Goal: Check status: Check status

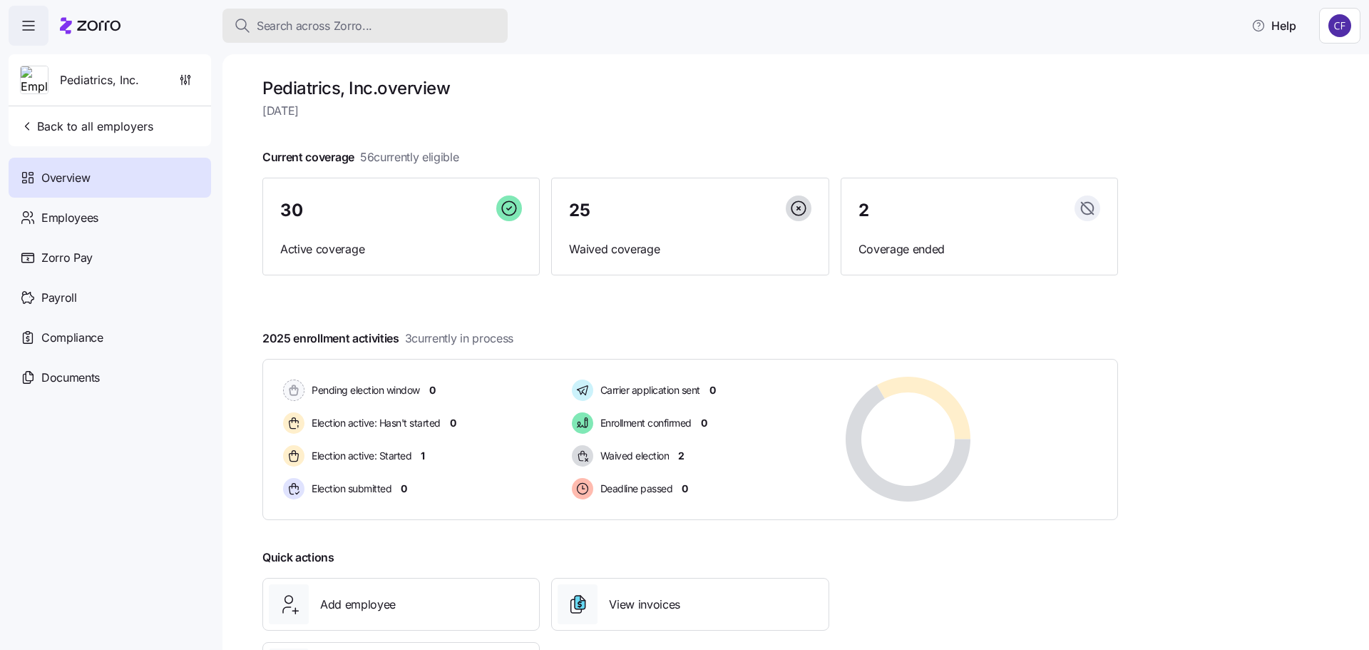
click at [322, 30] on span "Search across Zorro..." at bounding box center [315, 26] width 116 height 18
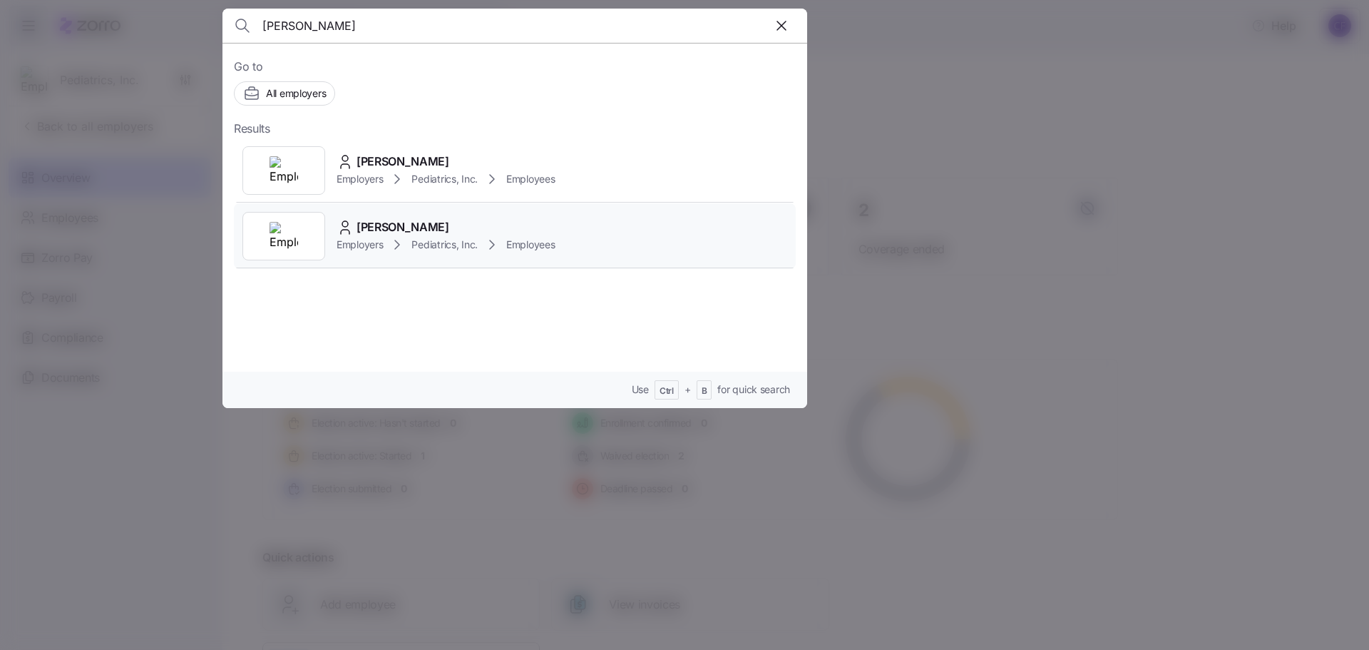
type input "[PERSON_NAME]"
click at [372, 229] on span "[PERSON_NAME]" at bounding box center [402, 227] width 93 height 18
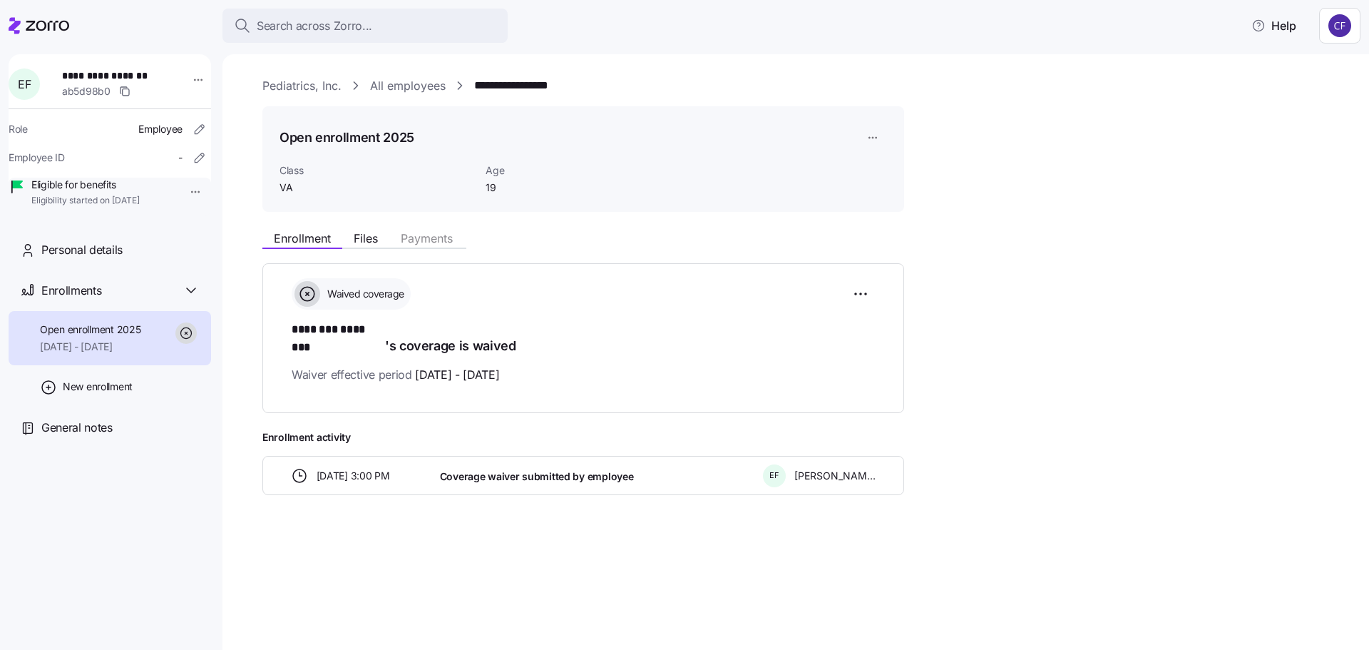
click at [280, 84] on link "Pediatrics, Inc." at bounding box center [301, 86] width 79 height 18
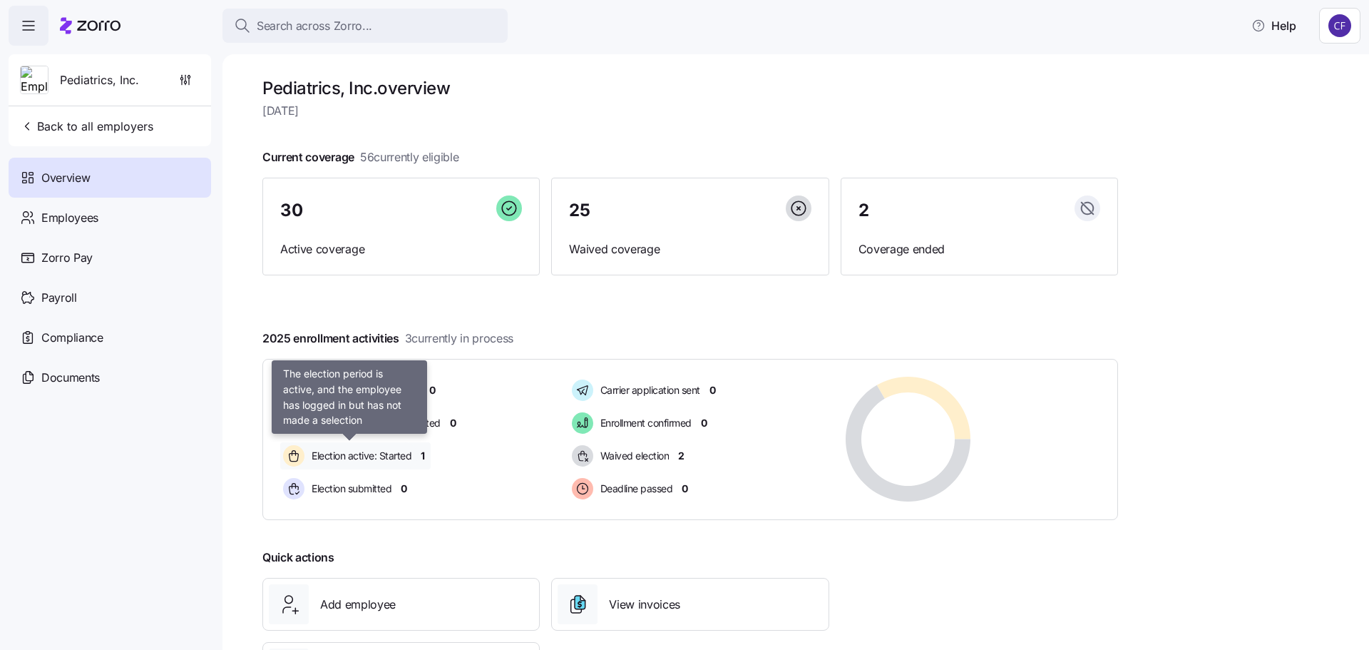
click at [393, 456] on span "Election active: Started" at bounding box center [359, 455] width 104 height 14
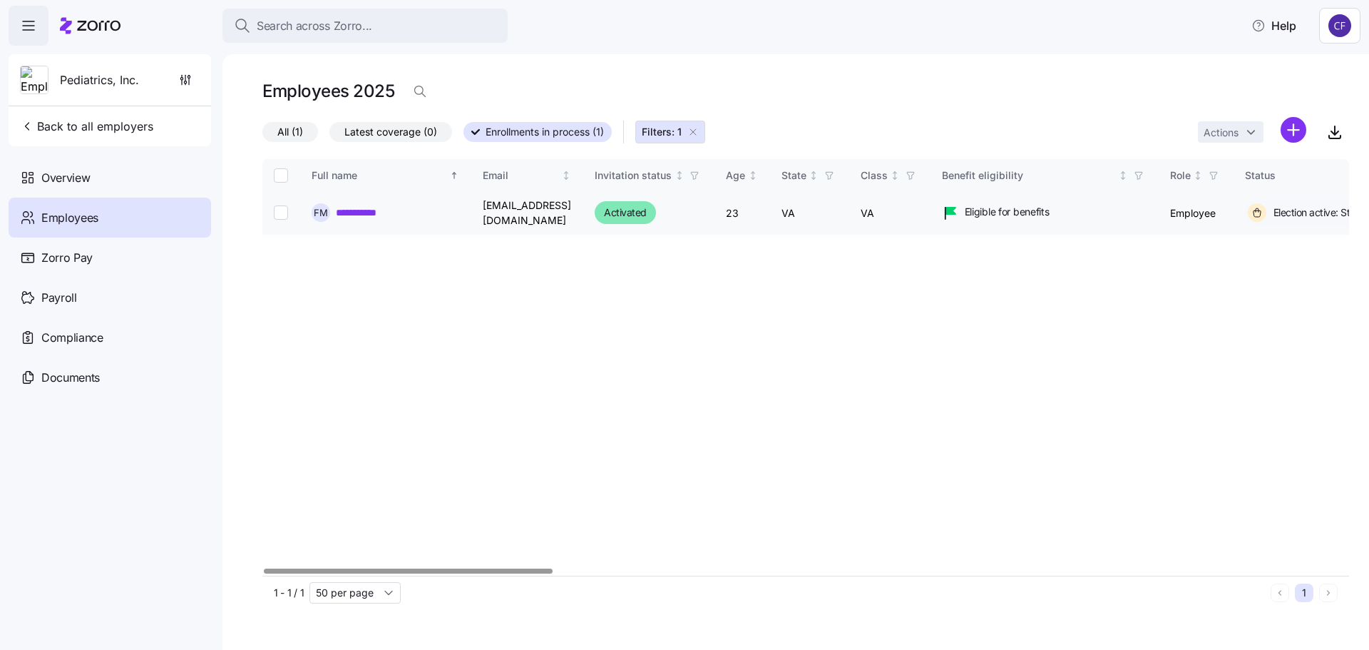
click at [374, 206] on link "**********" at bounding box center [364, 212] width 57 height 14
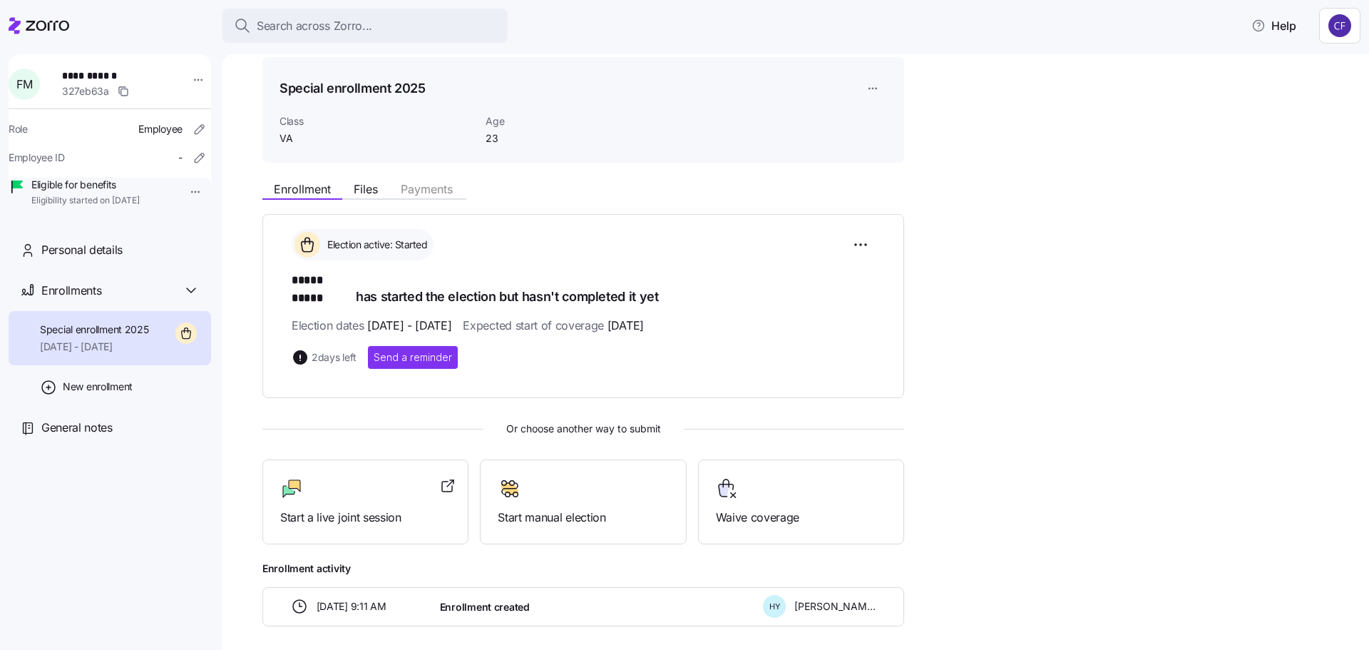
scroll to position [96, 0]
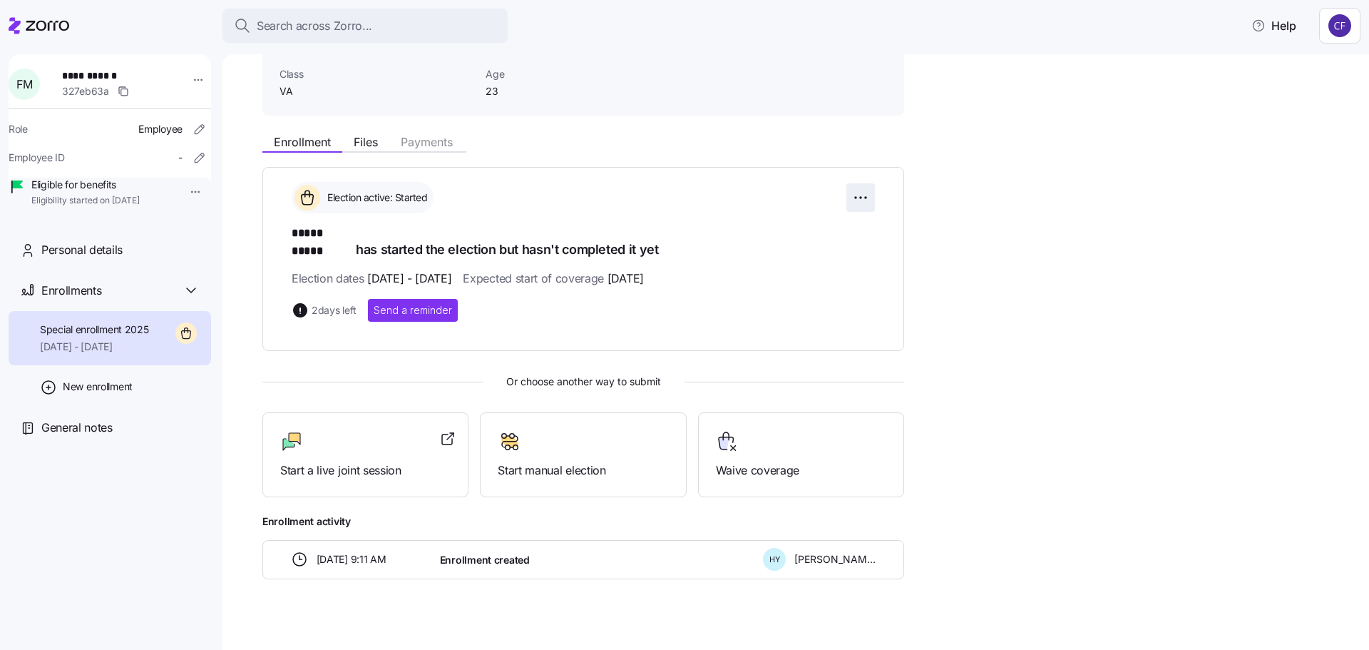
click at [861, 193] on html "**********" at bounding box center [684, 320] width 1369 height 641
click at [423, 297] on html "**********" at bounding box center [684, 320] width 1369 height 641
click at [418, 303] on span "Send a reminder" at bounding box center [413, 310] width 78 height 14
click at [1337, 36] on icon "button" at bounding box center [1341, 31] width 11 height 11
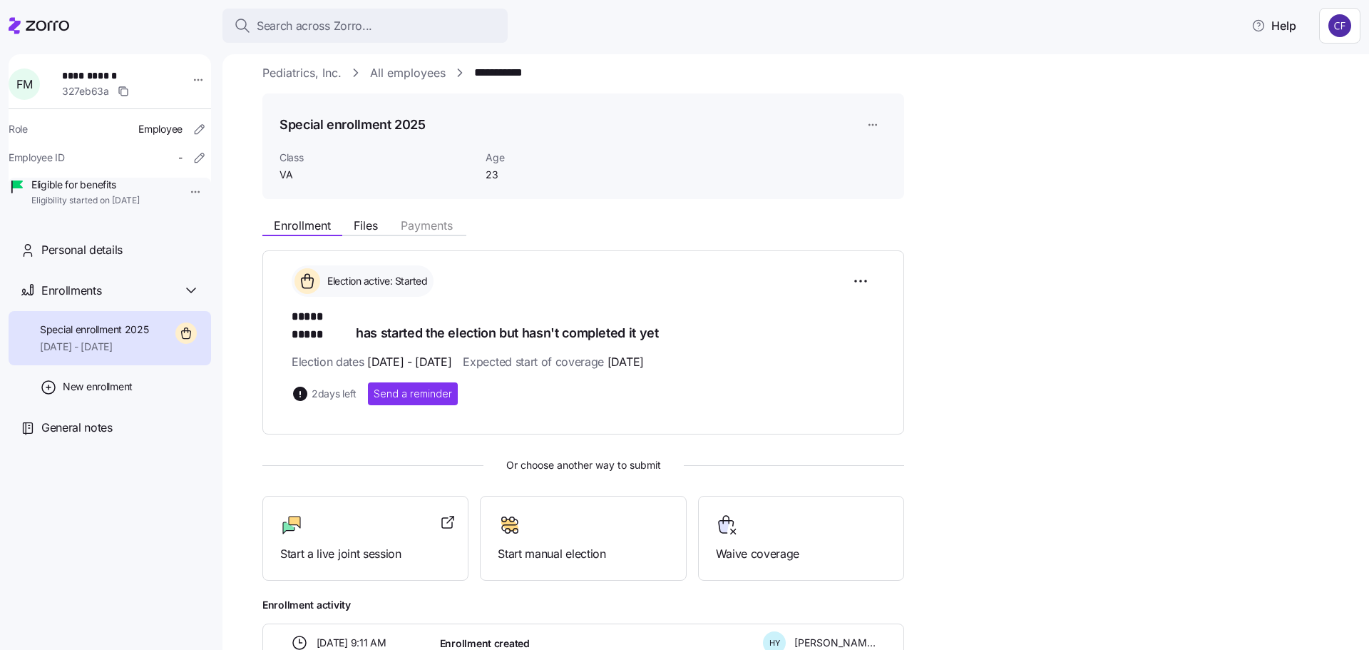
scroll to position [0, 0]
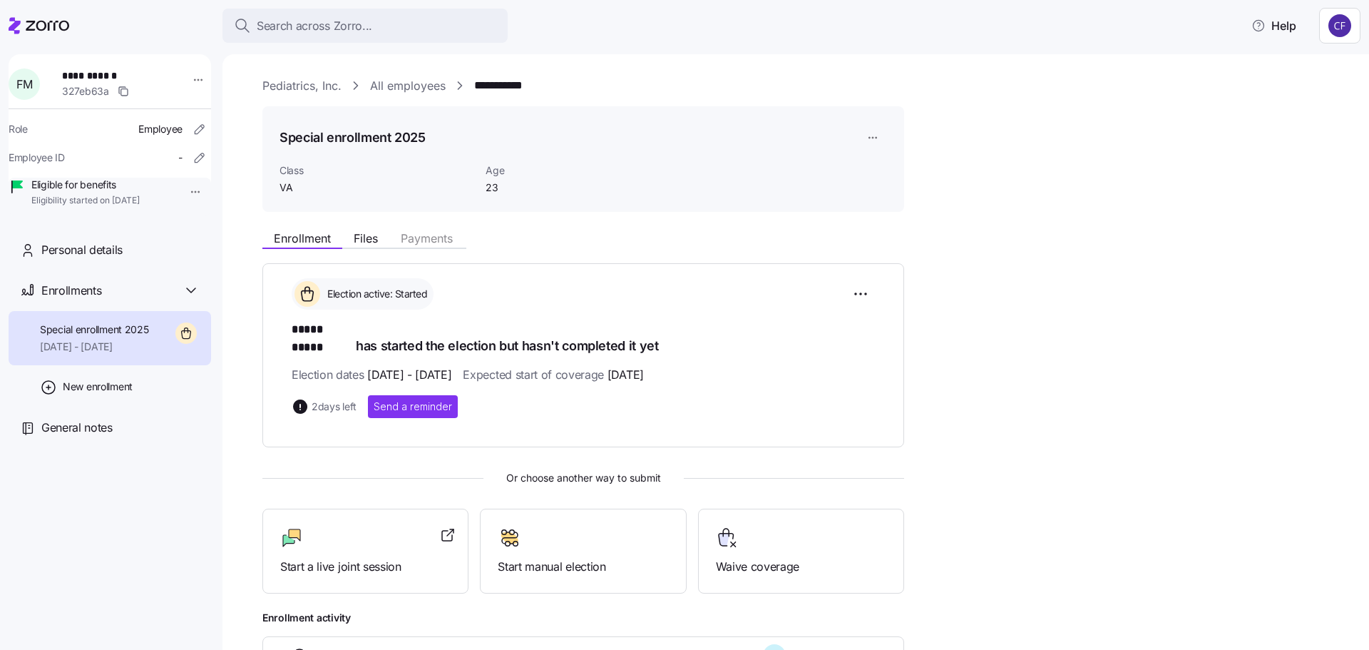
click at [304, 83] on link "Pediatrics, Inc." at bounding box center [301, 86] width 79 height 18
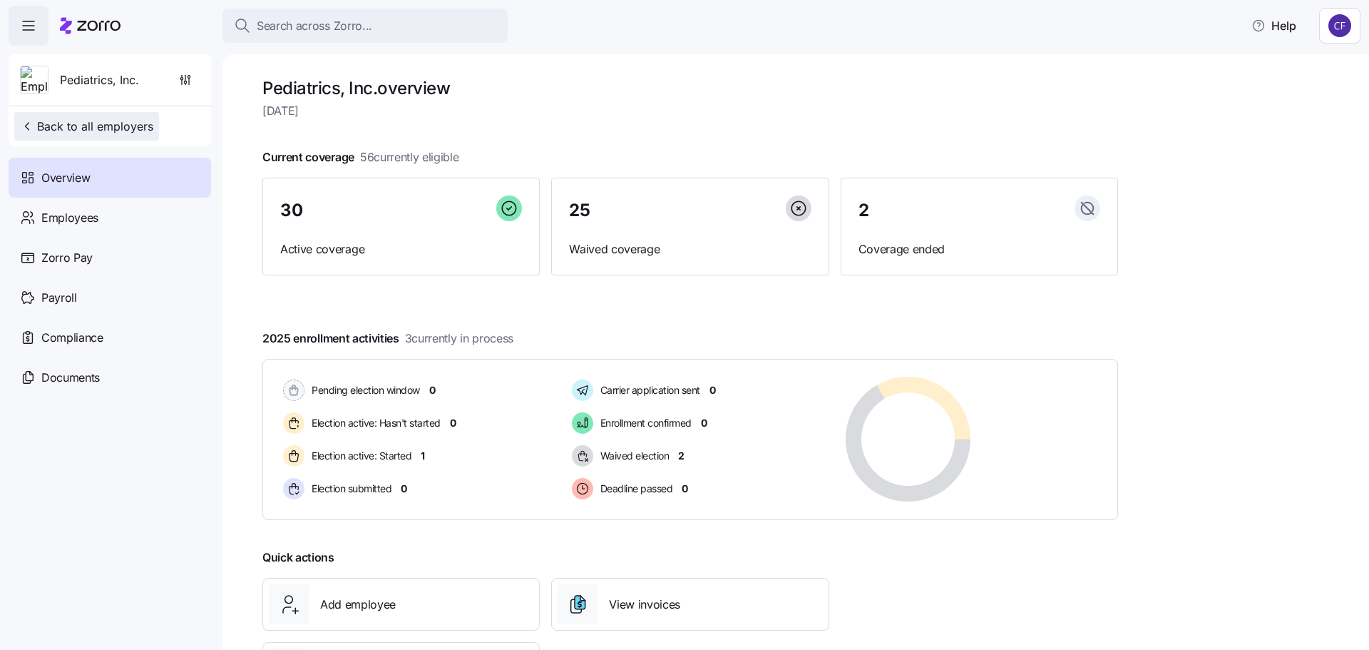
click at [101, 126] on span "Back to all employers" at bounding box center [86, 126] width 133 height 17
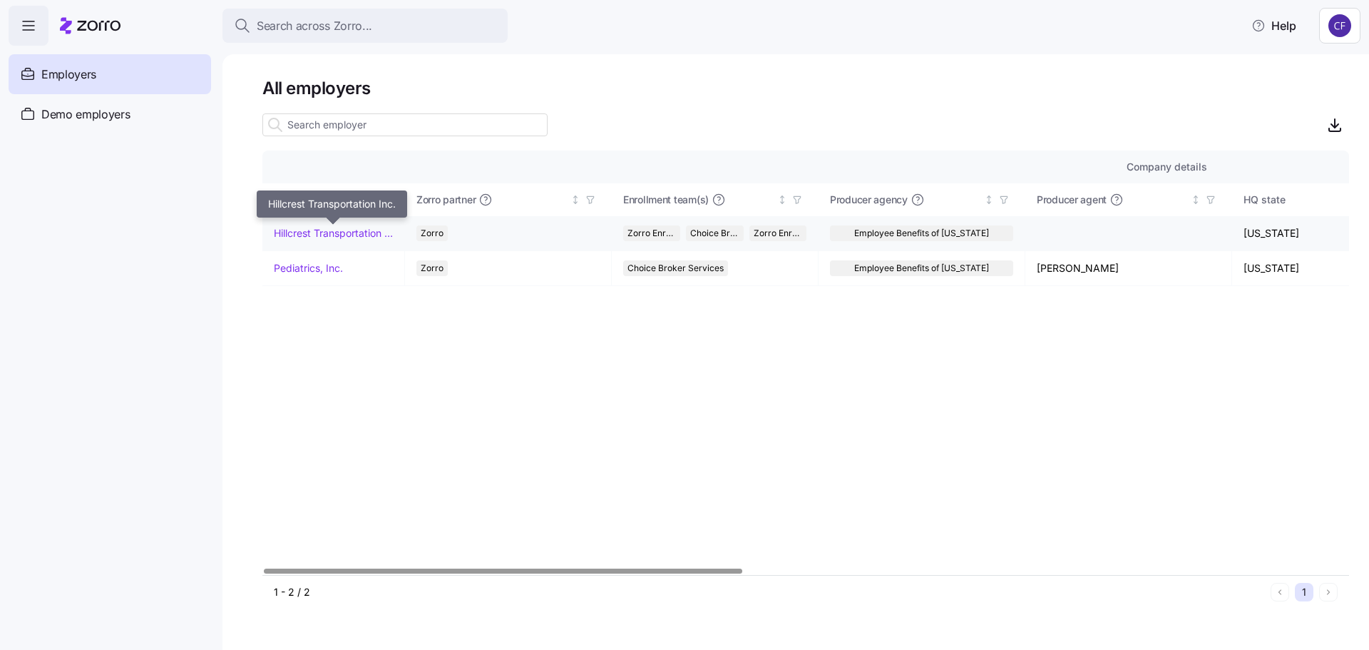
click at [322, 236] on link "Hillcrest Transportation Inc." at bounding box center [333, 233] width 119 height 14
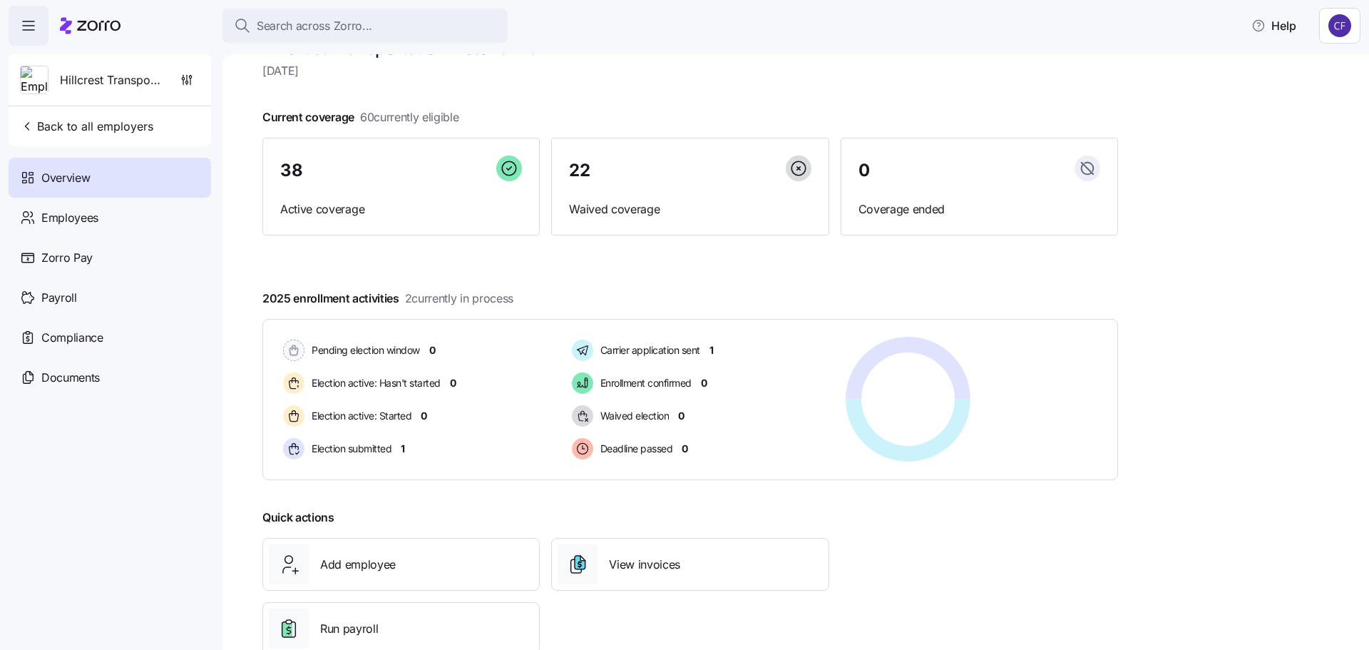
scroll to position [79, 0]
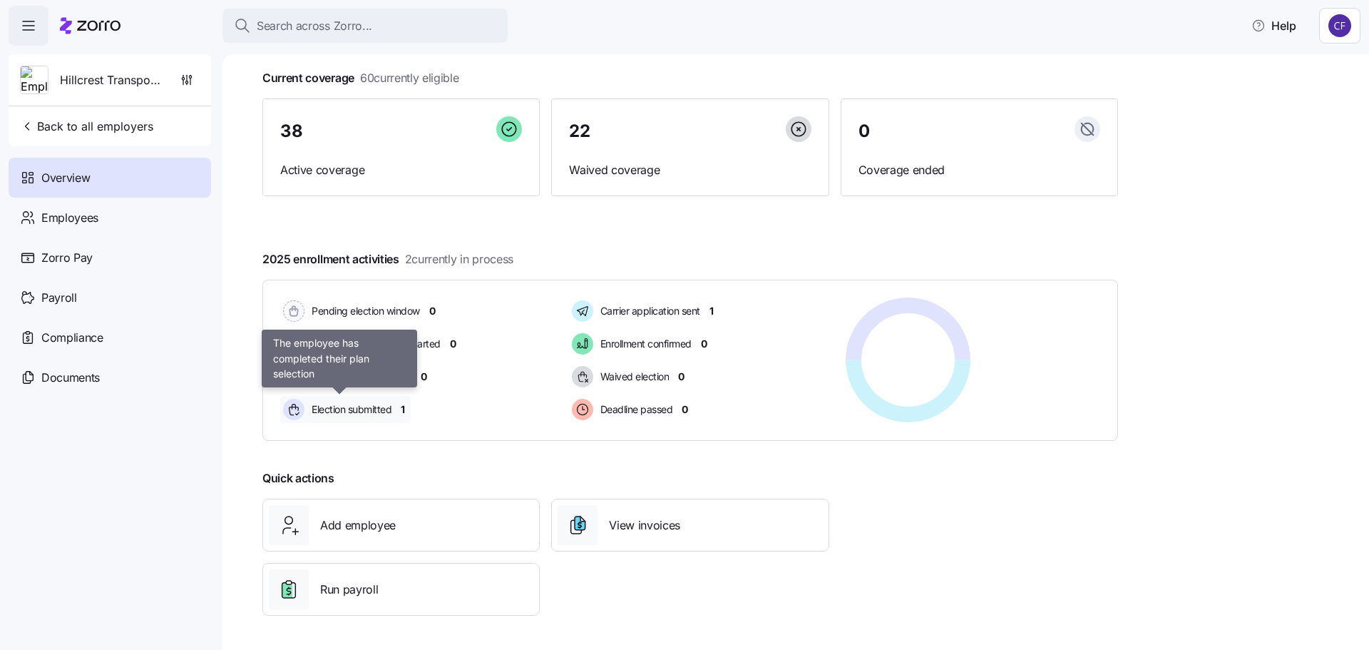
click at [394, 406] on div "Election submitted" at bounding box center [339, 409] width 118 height 27
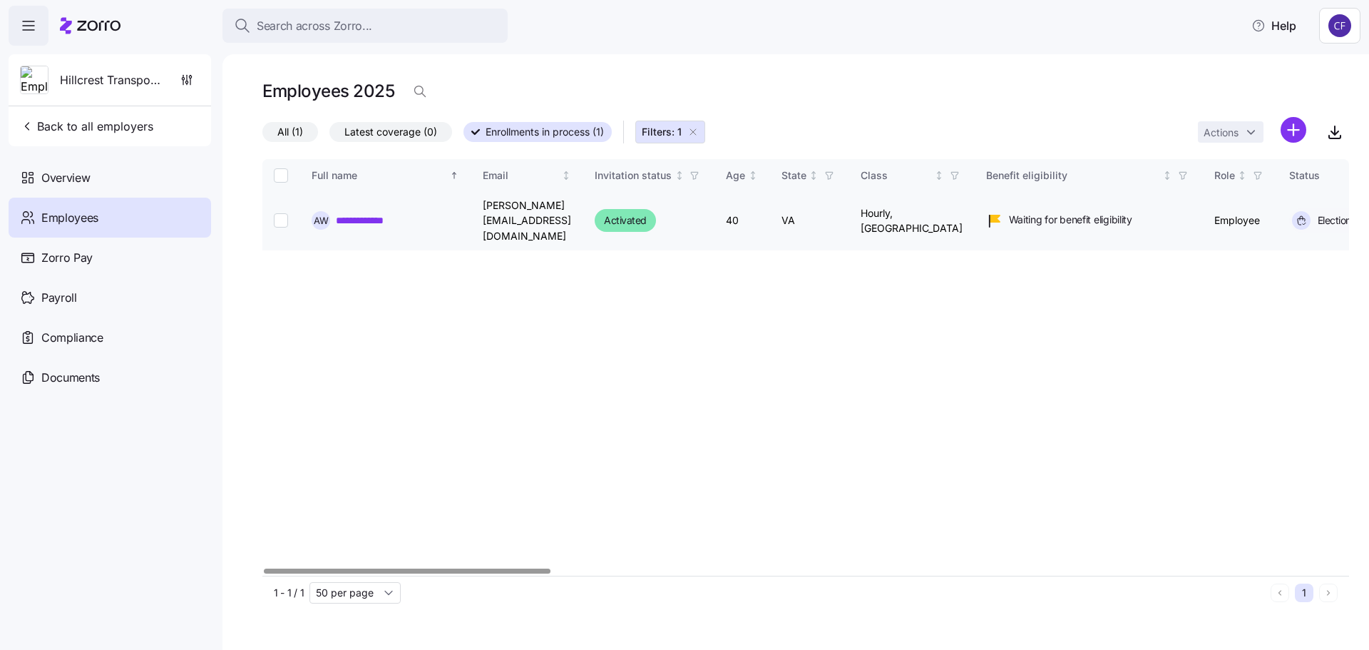
click at [364, 215] on link "**********" at bounding box center [368, 220] width 65 height 14
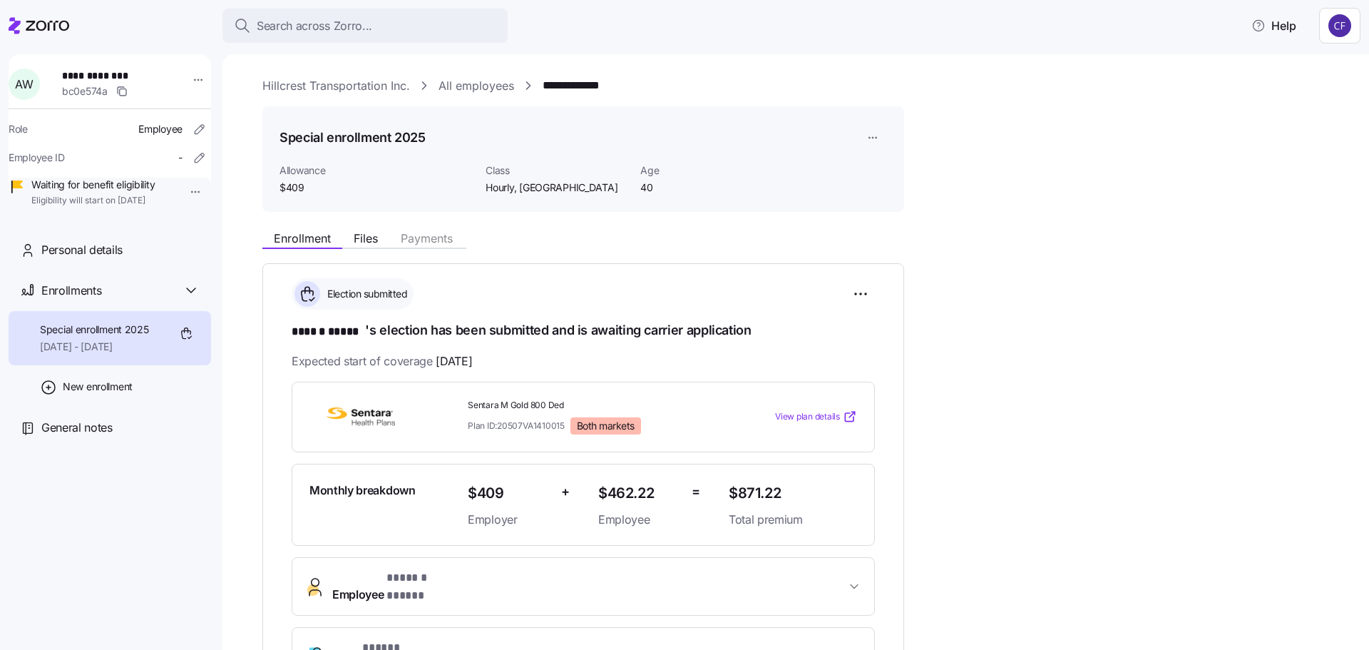
click at [461, 85] on link "All employees" at bounding box center [476, 86] width 76 height 18
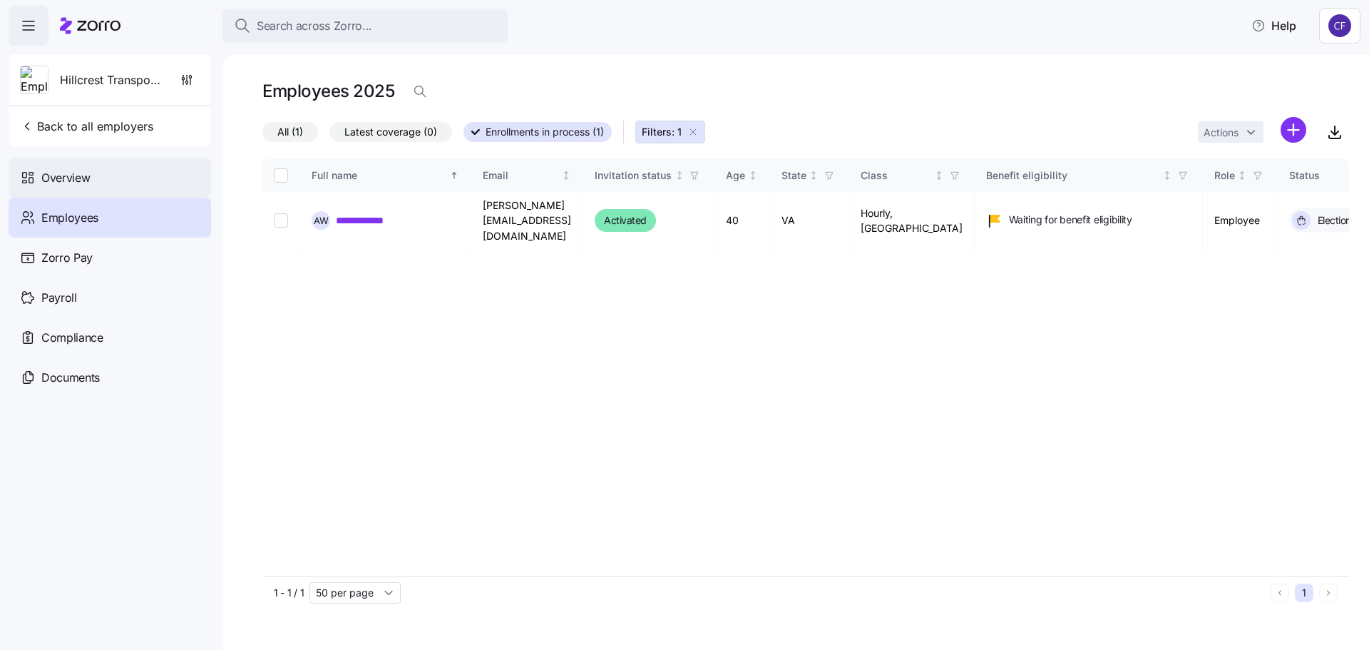
click at [76, 179] on span "Overview" at bounding box center [65, 178] width 48 height 18
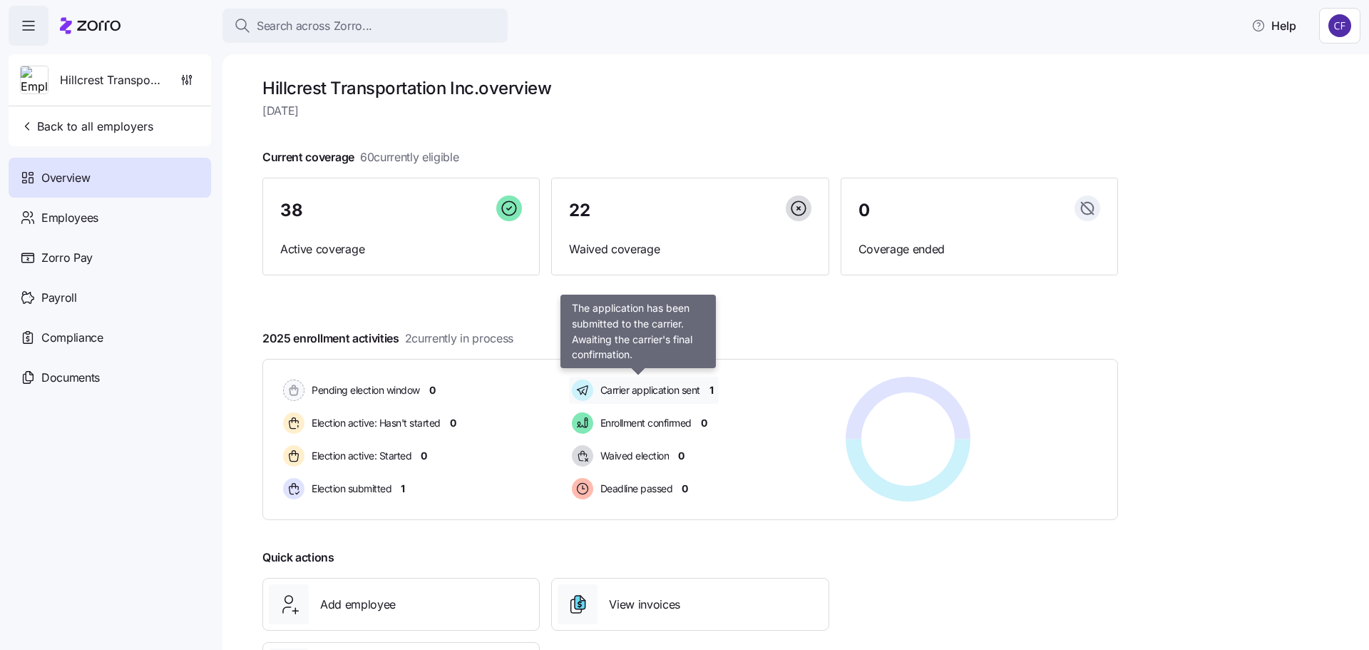
click at [657, 389] on span "Carrier application sent" at bounding box center [648, 390] width 104 height 14
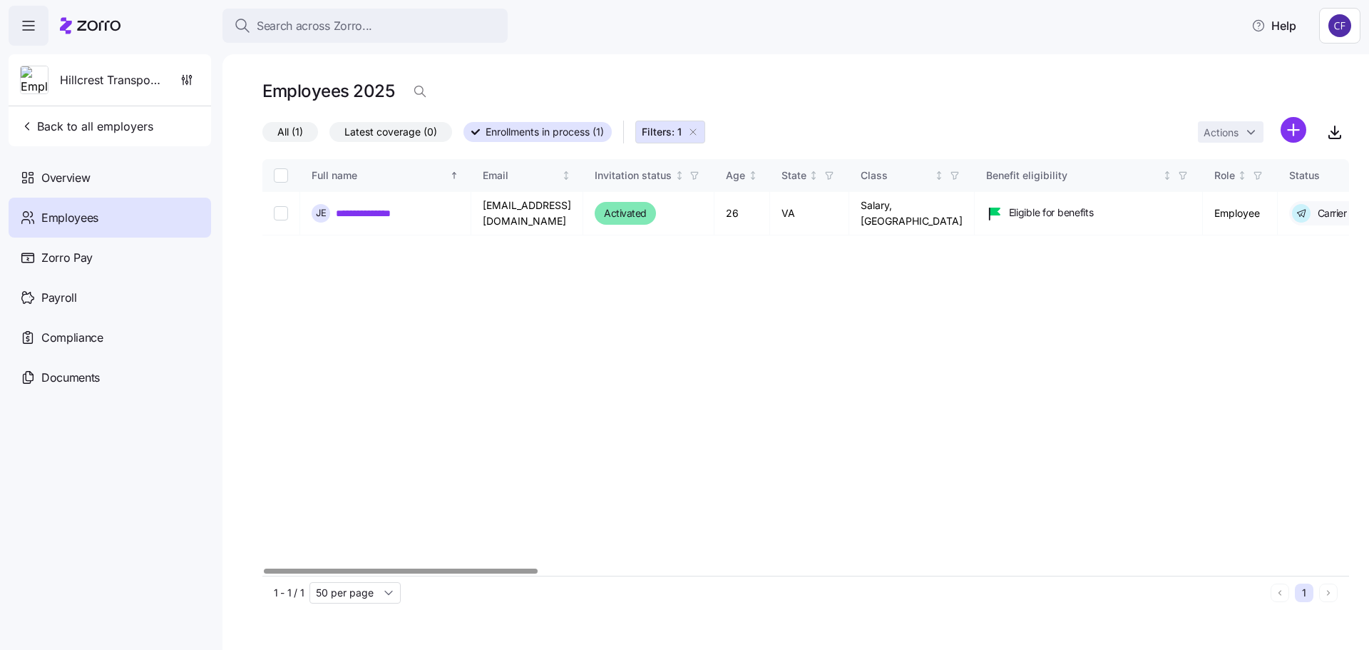
click at [412, 573] on div at bounding box center [401, 570] width 274 height 5
click at [64, 185] on span "Overview" at bounding box center [65, 178] width 48 height 18
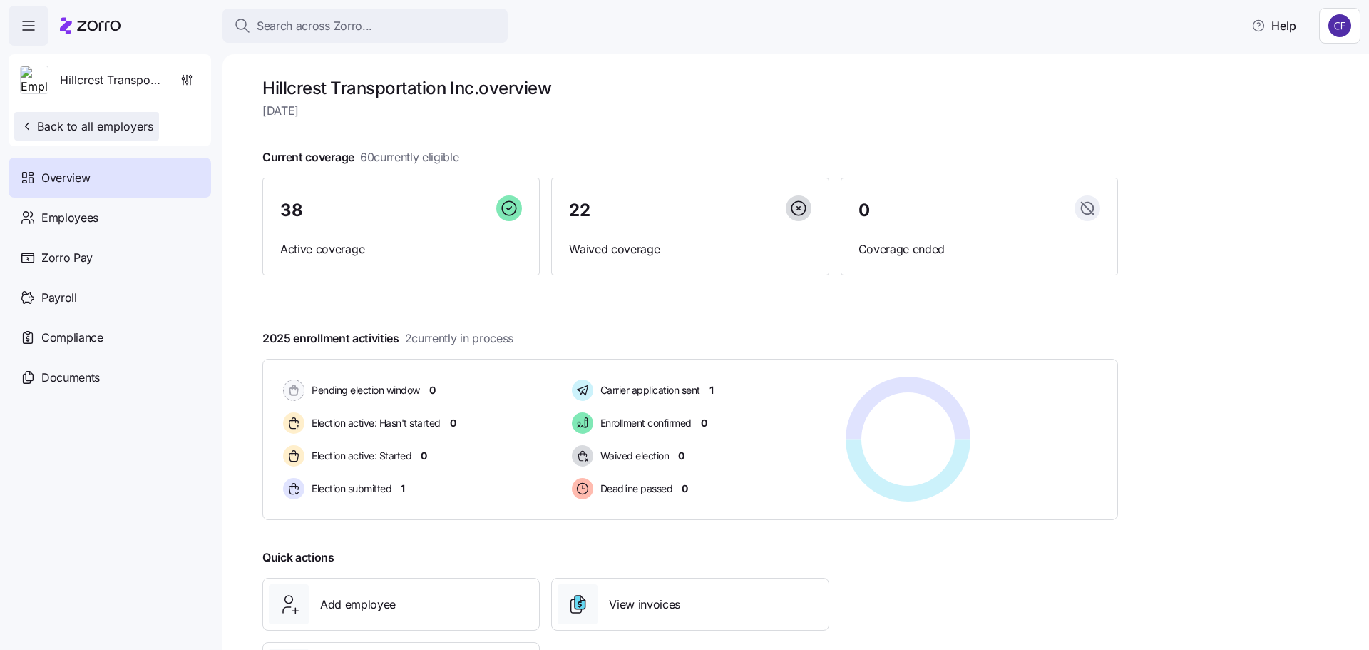
click at [48, 124] on span "Back to all employers" at bounding box center [86, 126] width 133 height 17
